Goal: Register for event/course

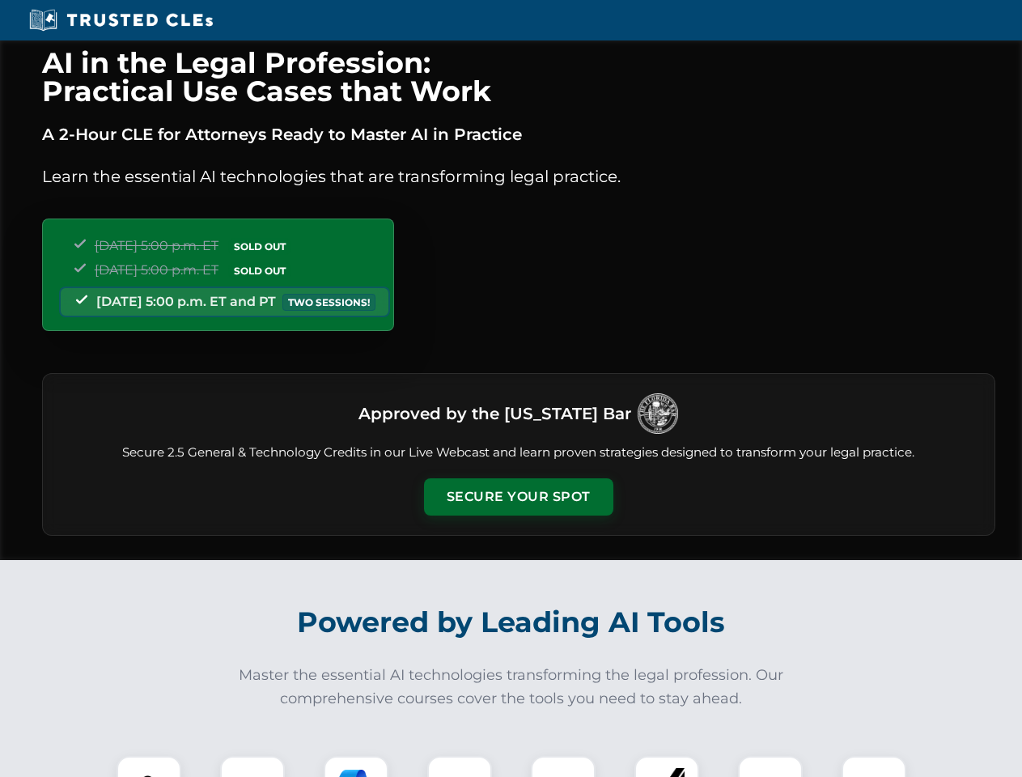
click at [518, 497] on button "Secure Your Spot" at bounding box center [518, 496] width 189 height 37
click at [149, 767] on img at bounding box center [148, 788] width 47 height 47
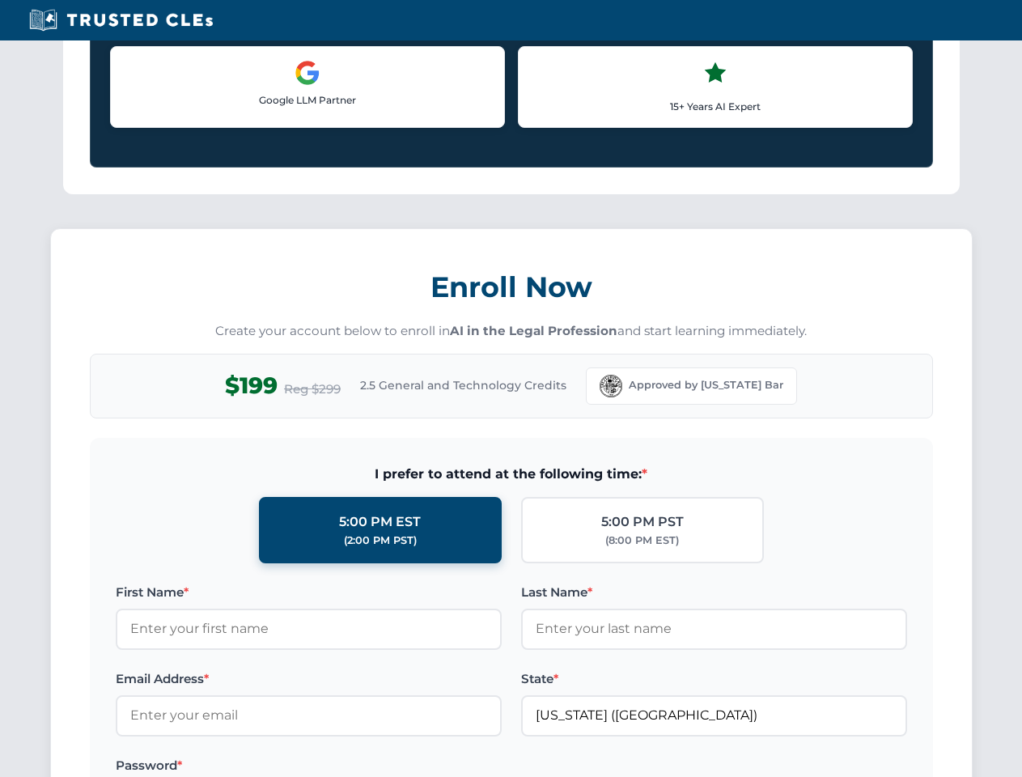
click at [253, 767] on label "Password *" at bounding box center [309, 765] width 386 height 19
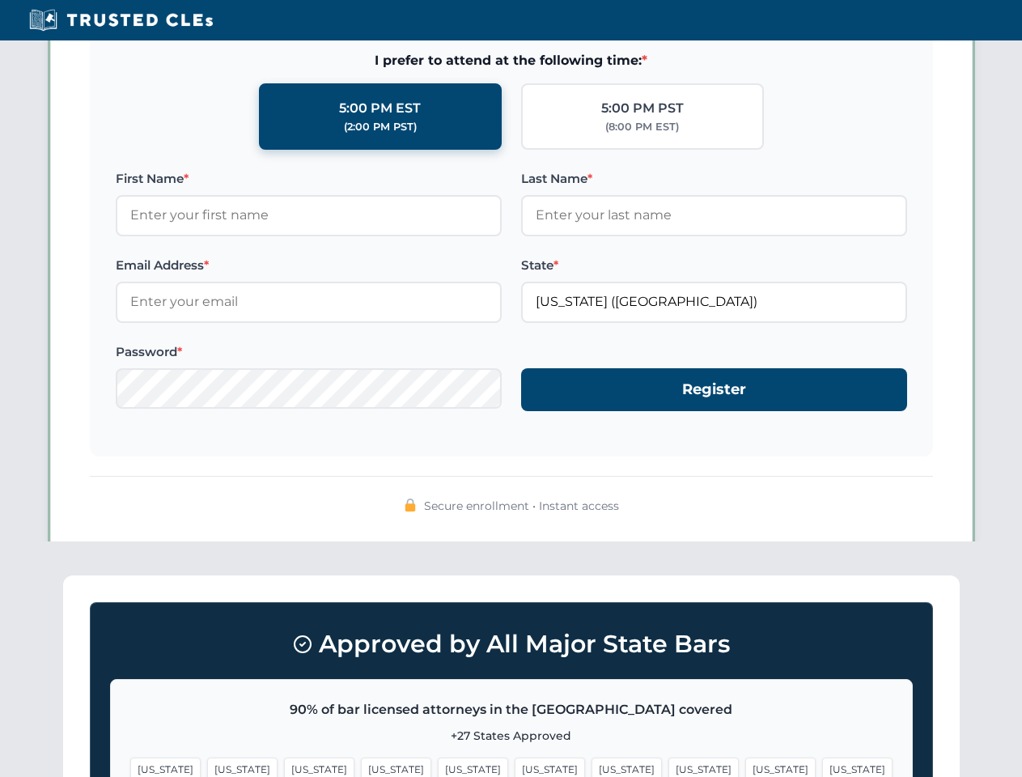
click at [592, 767] on span "[US_STATE]" at bounding box center [627, 769] width 70 height 23
click at [746, 767] on span "[US_STATE]" at bounding box center [781, 769] width 70 height 23
